Goal: Task Accomplishment & Management: Manage account settings

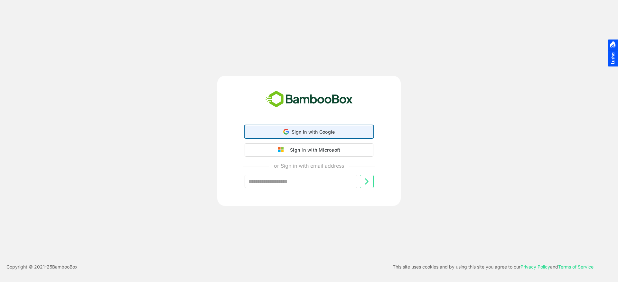
click at [297, 133] on span "Sign in with Google" at bounding box center [312, 131] width 43 height 5
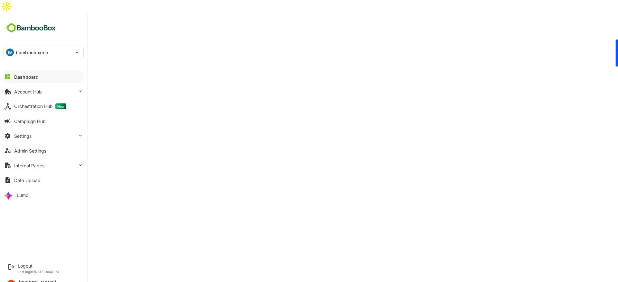
click at [16, 70] on button "Dashboard" at bounding box center [43, 76] width 80 height 13
click at [18, 85] on button "Account Hub" at bounding box center [43, 91] width 80 height 13
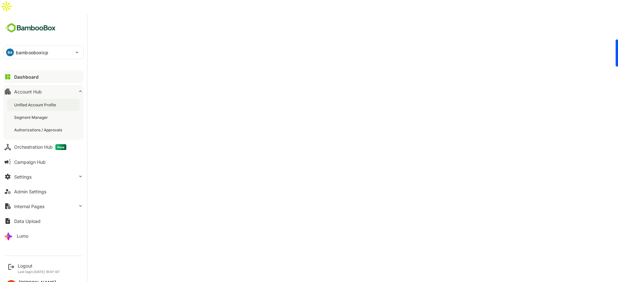
click at [34, 99] on div "Unified Account Profile" at bounding box center [43, 105] width 73 height 12
click at [12, 70] on button "Dashboard" at bounding box center [43, 76] width 80 height 13
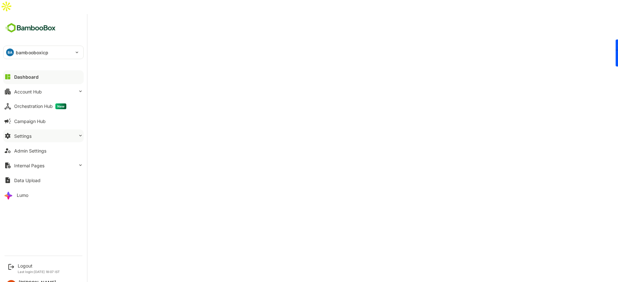
click at [50, 130] on button "Settings" at bounding box center [43, 136] width 80 height 13
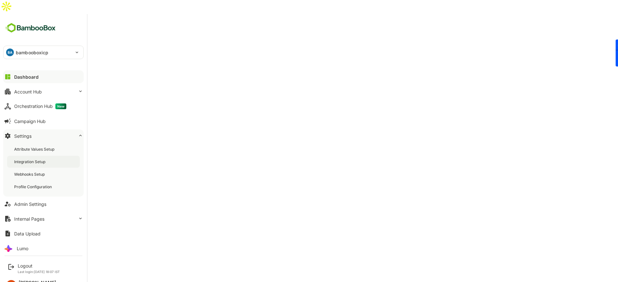
click at [33, 156] on div "Integration Setup" at bounding box center [43, 162] width 73 height 12
